Goal: Go to known website: Access a specific website the user already knows

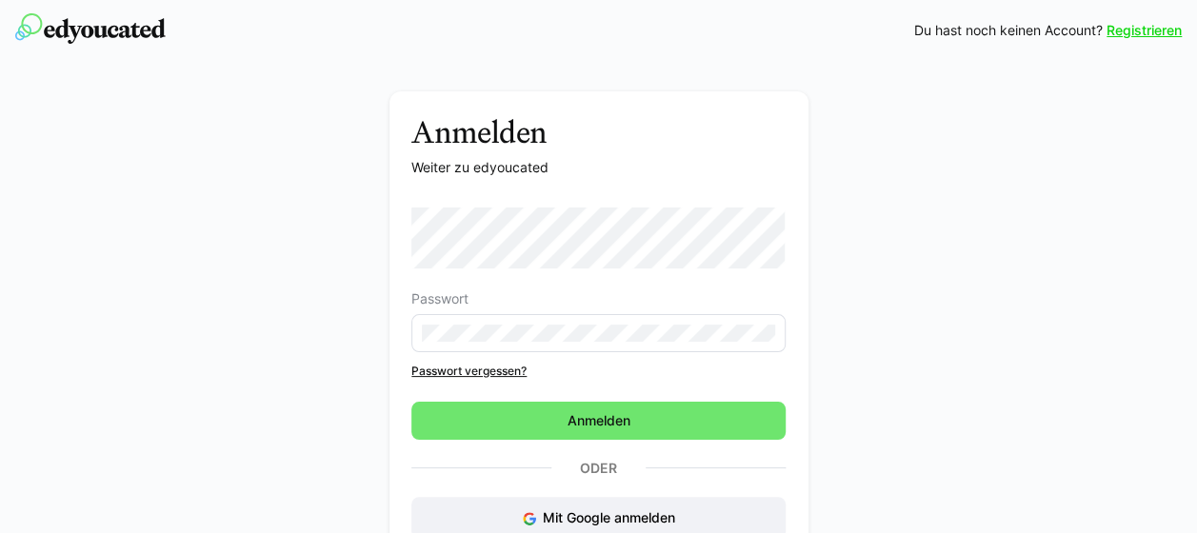
scroll to position [124, 0]
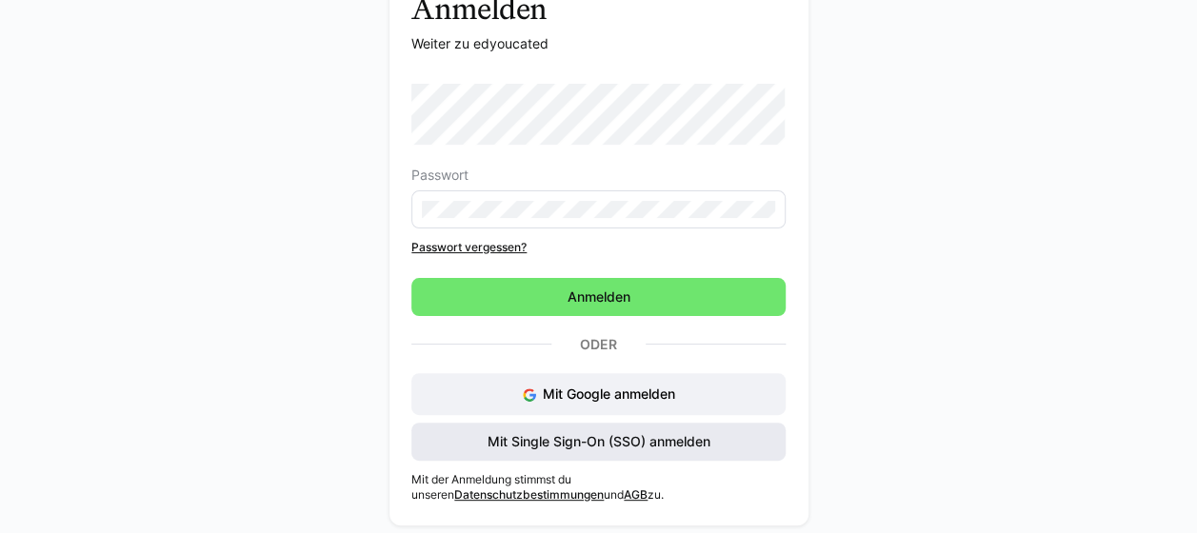
click at [520, 438] on span "Mit Single Sign-On (SSO) anmelden" at bounding box center [599, 441] width 228 height 19
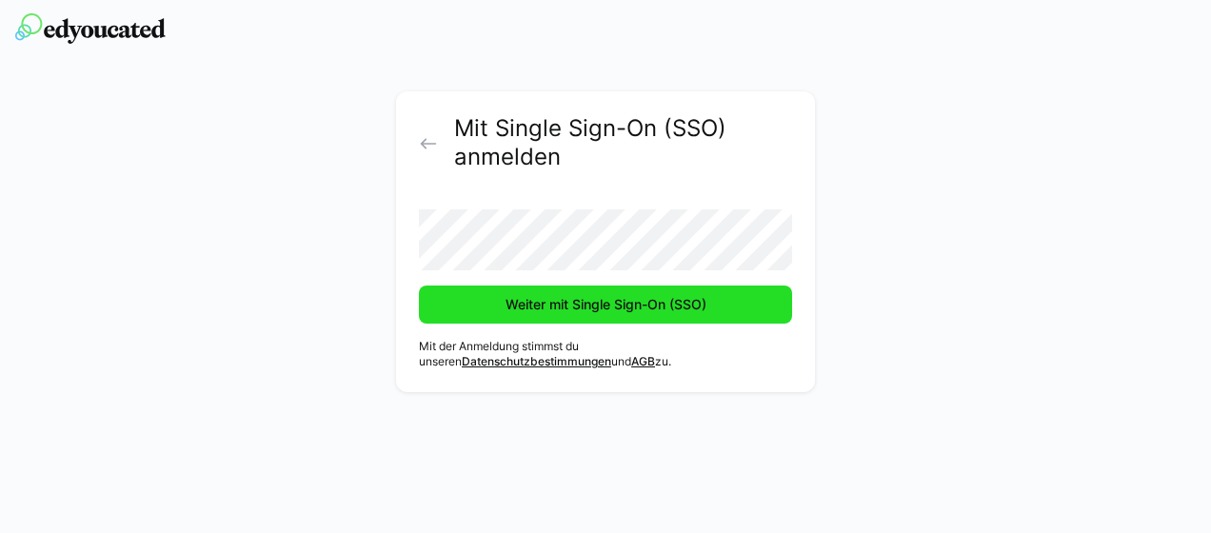
click at [541, 301] on span "Weiter mit Single Sign-On (SSO)" at bounding box center [606, 304] width 207 height 19
